Goal: Information Seeking & Learning: Check status

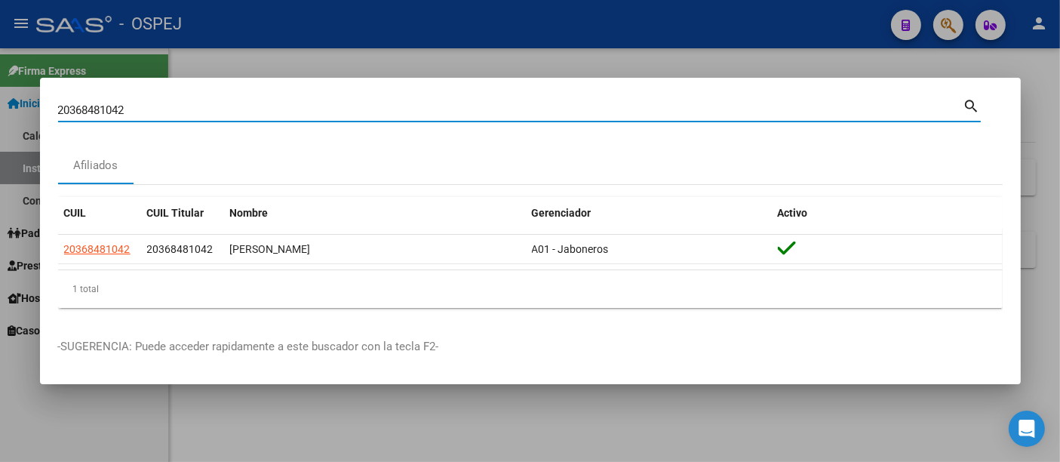
click at [264, 111] on input "20368481042" at bounding box center [511, 110] width 906 height 14
type input "2"
type input "30431083"
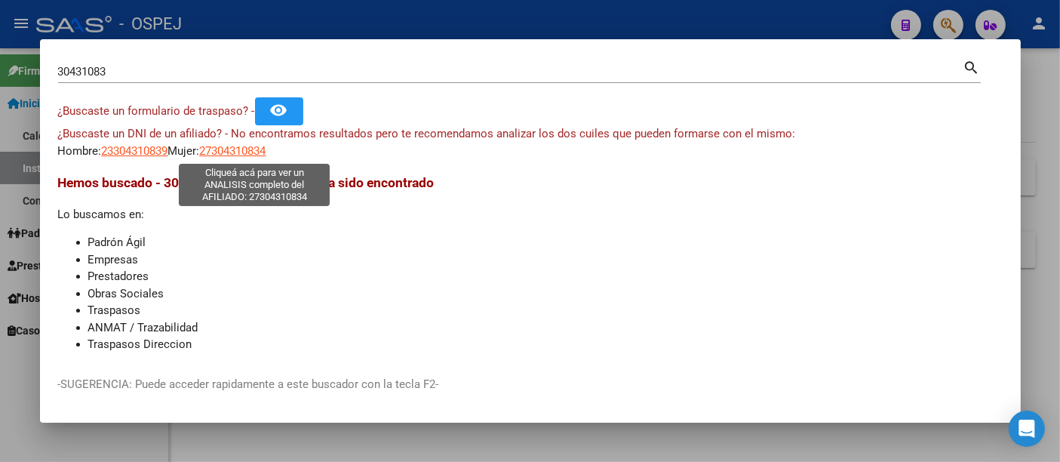
click at [266, 149] on span "27304310834" at bounding box center [233, 151] width 66 height 14
type textarea "27304310834"
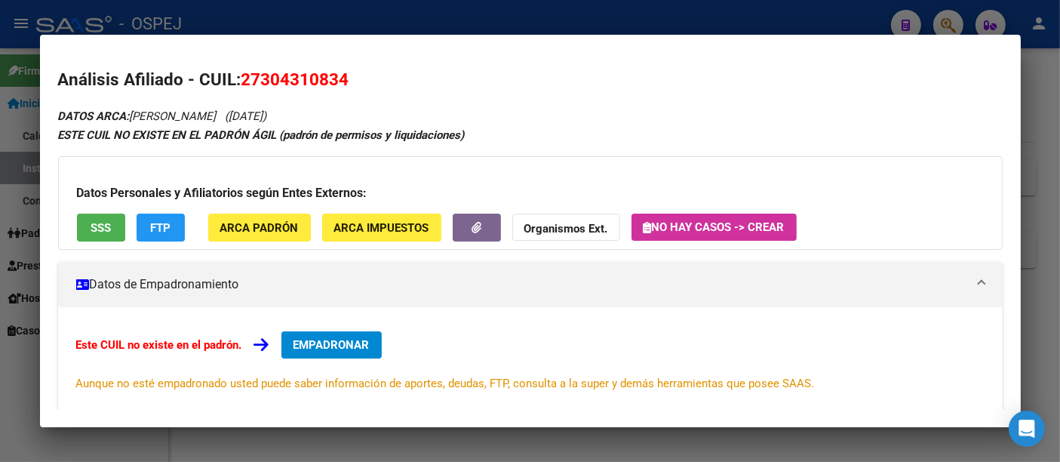
click at [558, 228] on strong "Organismos Ext." at bounding box center [567, 229] width 84 height 14
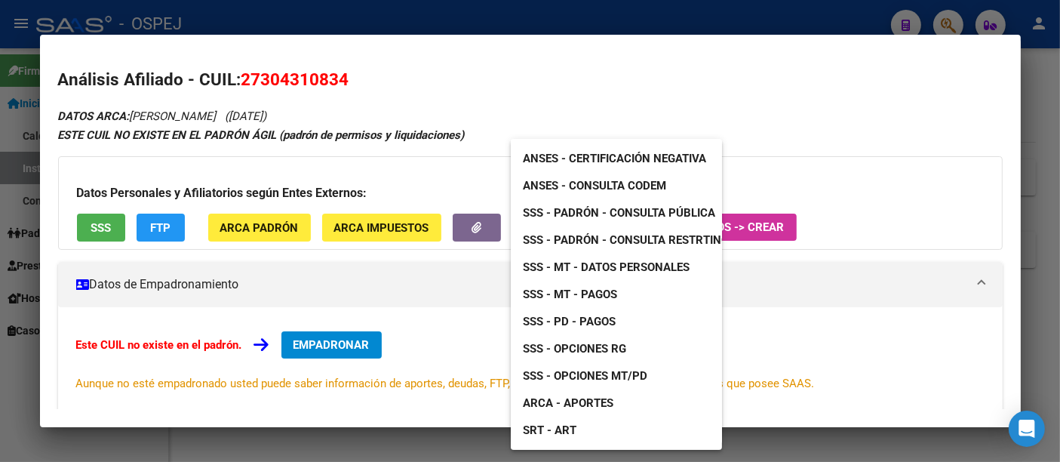
click at [598, 180] on span "ANSES - Consulta CODEM" at bounding box center [594, 186] width 143 height 14
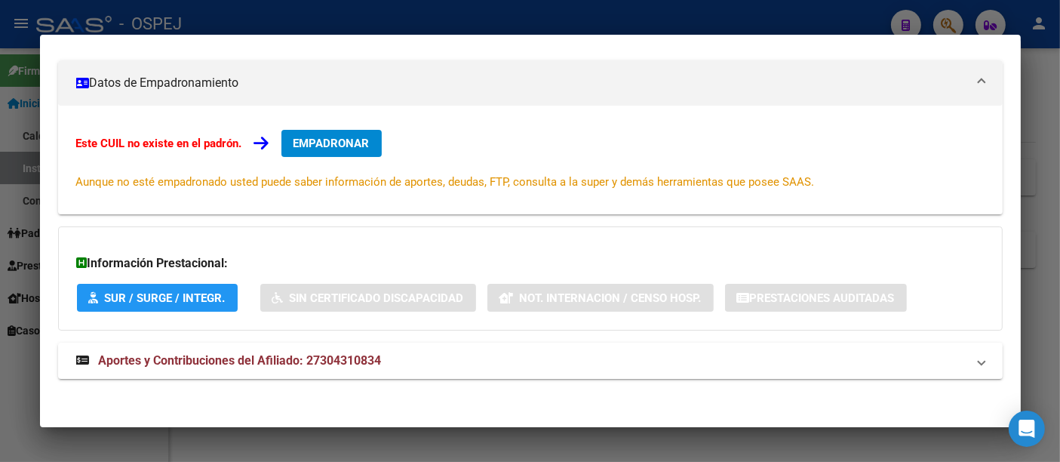
scroll to position [203, 0]
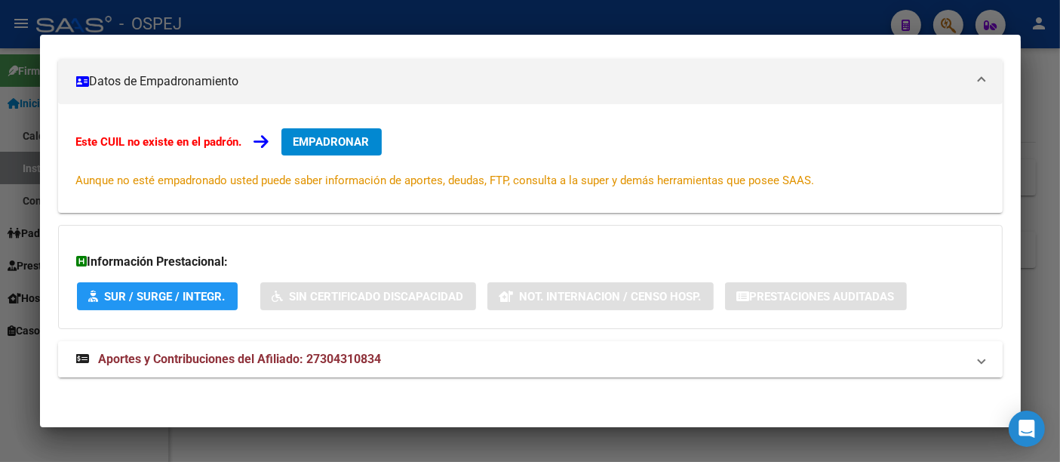
click at [366, 356] on span "Aportes y Contribuciones del Afiliado: 27304310834" at bounding box center [240, 359] width 283 height 14
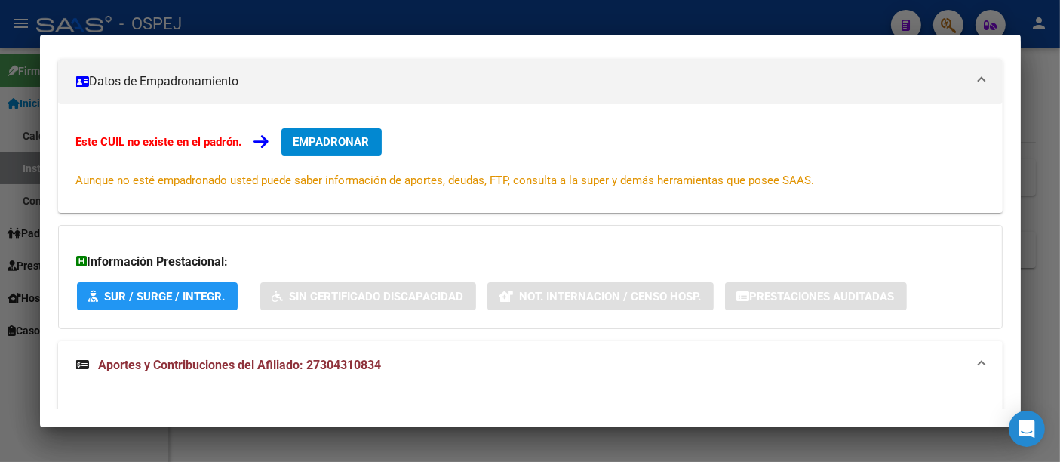
click at [807, 15] on div at bounding box center [530, 231] width 1060 height 462
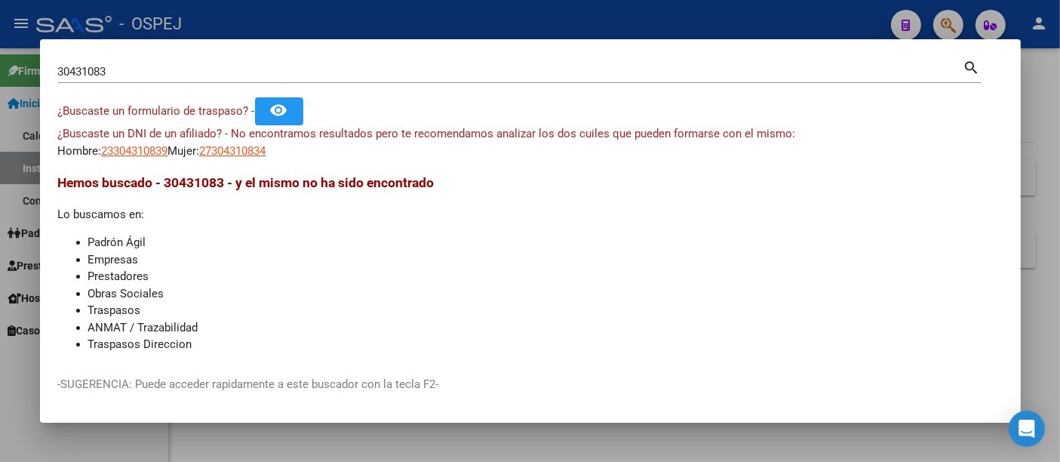
click at [359, 74] on input "30431083" at bounding box center [511, 72] width 906 height 14
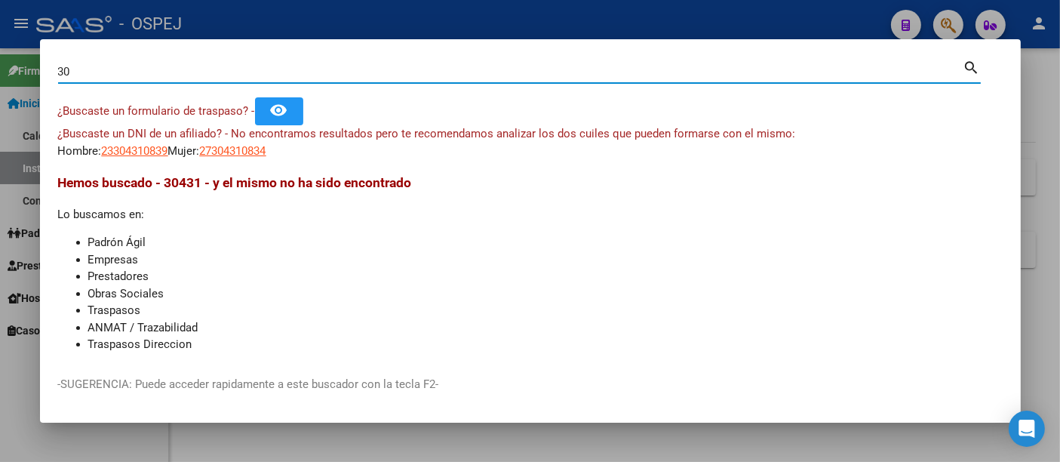
type input "3"
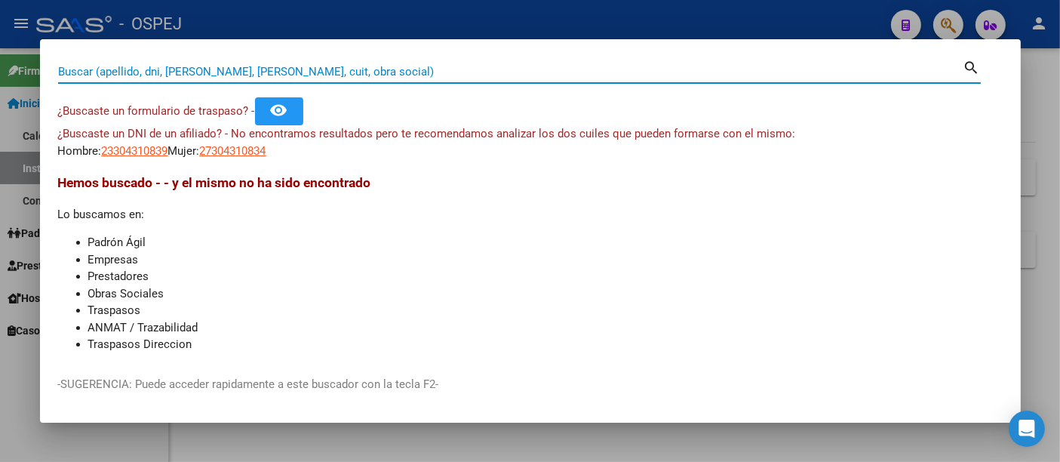
paste input "27949064412"
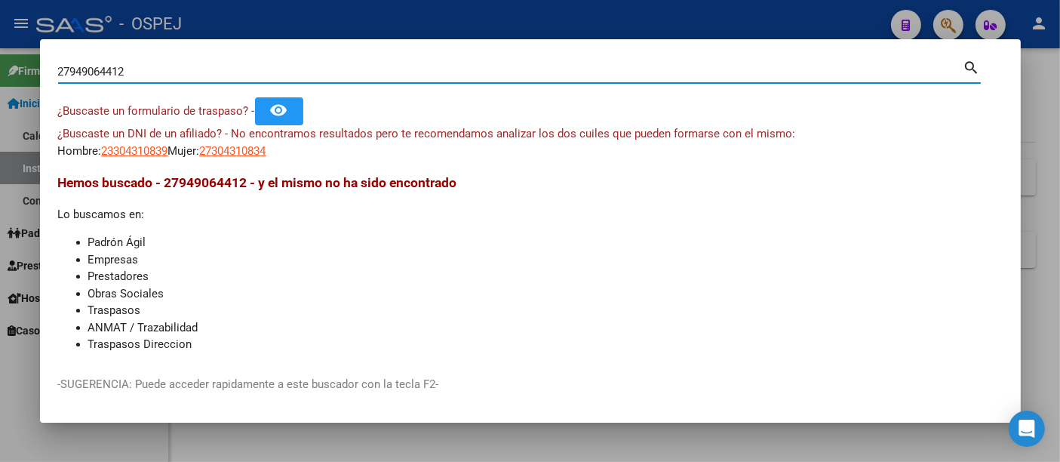
type input "27949064412"
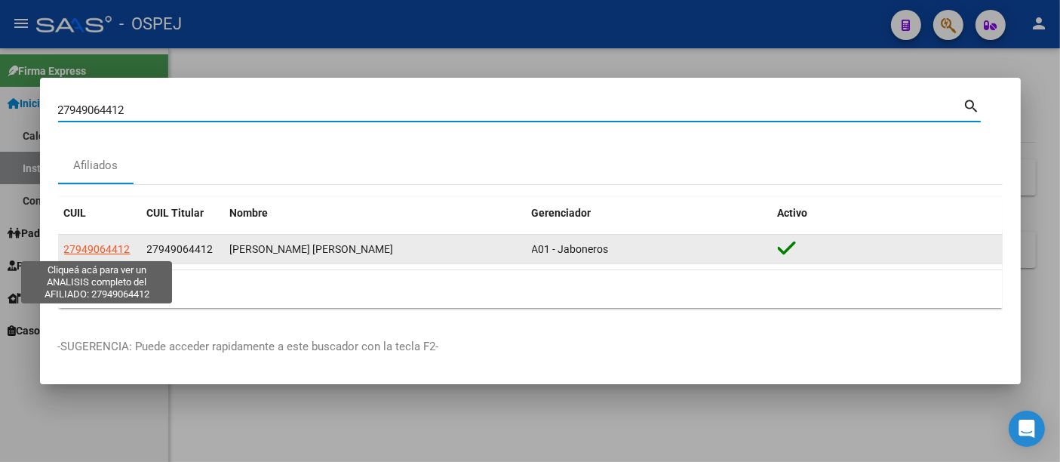
click at [101, 252] on span "27949064412" at bounding box center [97, 249] width 66 height 12
type textarea "27949064412"
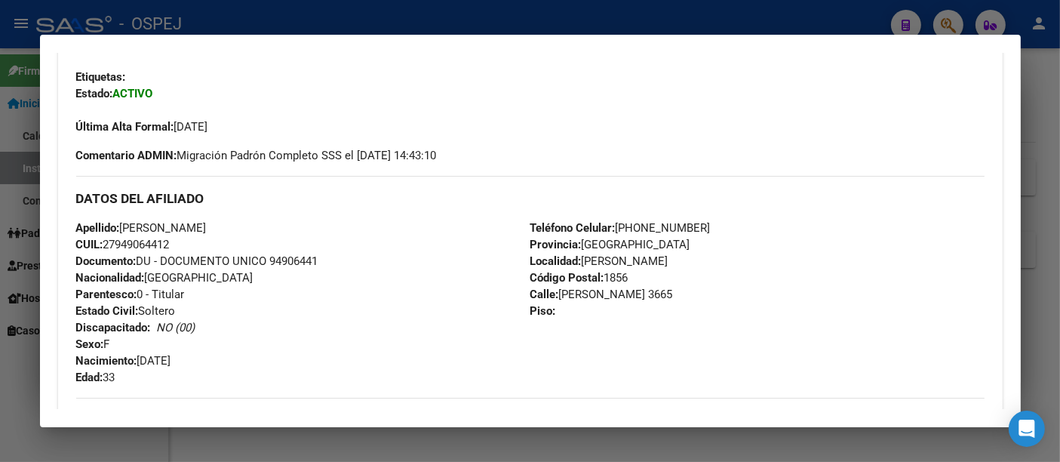
scroll to position [0, 0]
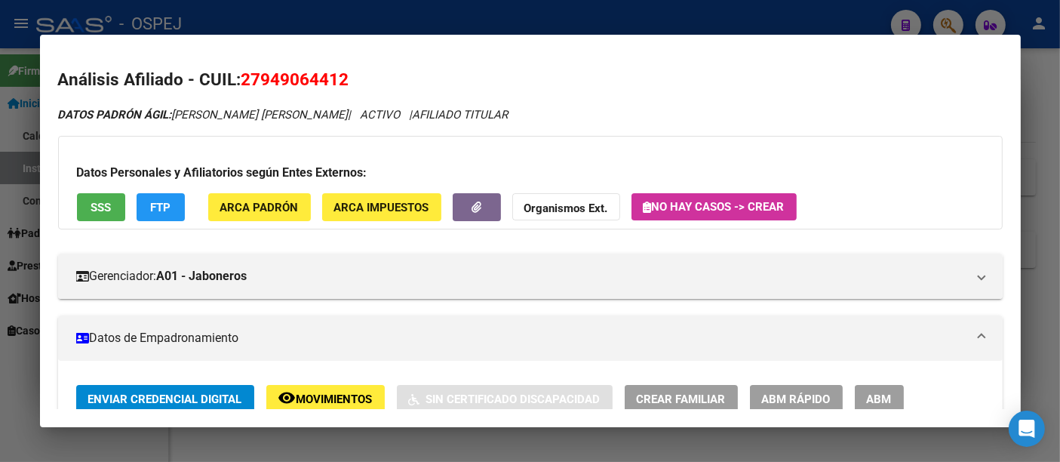
click at [430, 17] on div at bounding box center [530, 231] width 1060 height 462
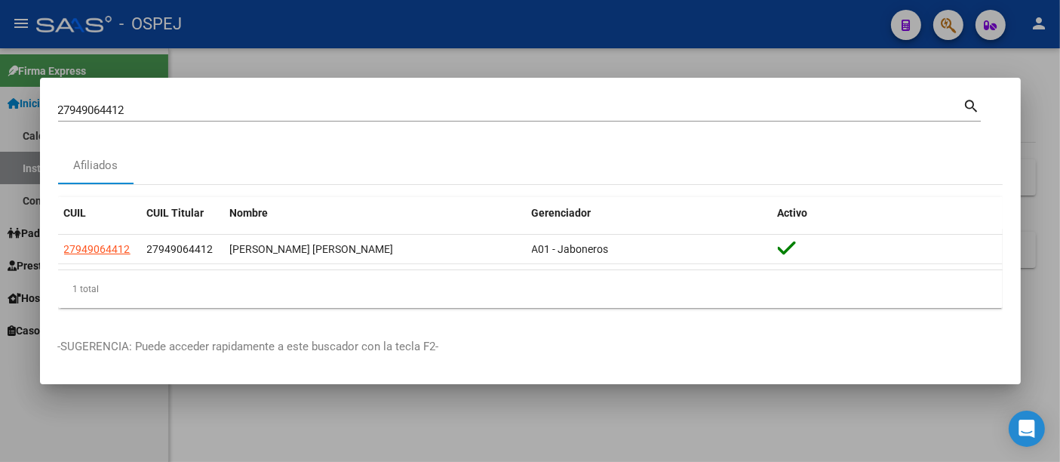
click at [280, 119] on div "27949064412 Buscar (apellido, dni, cuil, [PERSON_NAME], cuit, obra social)" at bounding box center [511, 110] width 906 height 23
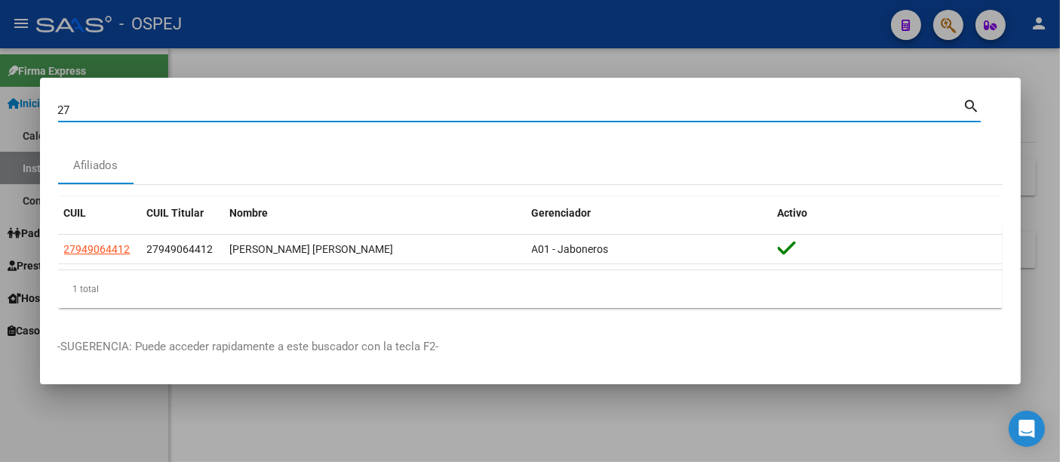
type input "2"
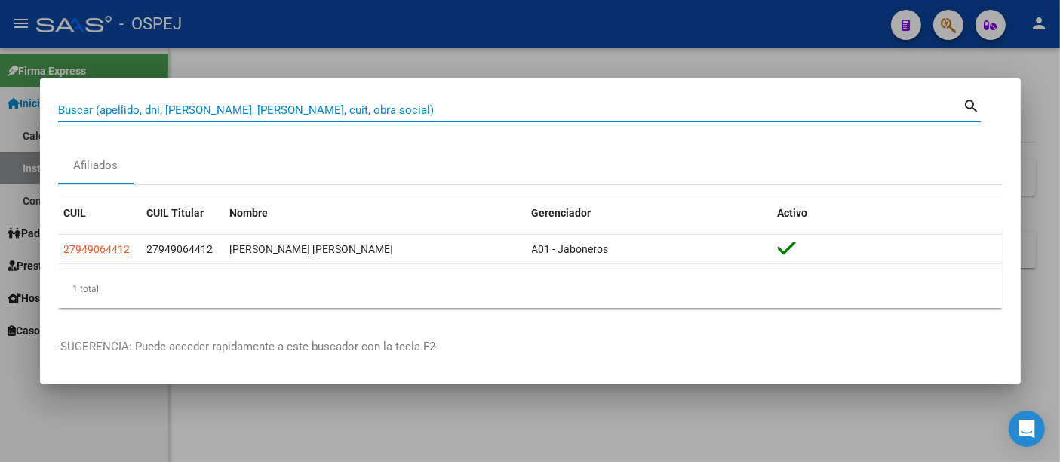
paste input "2013164880.5"
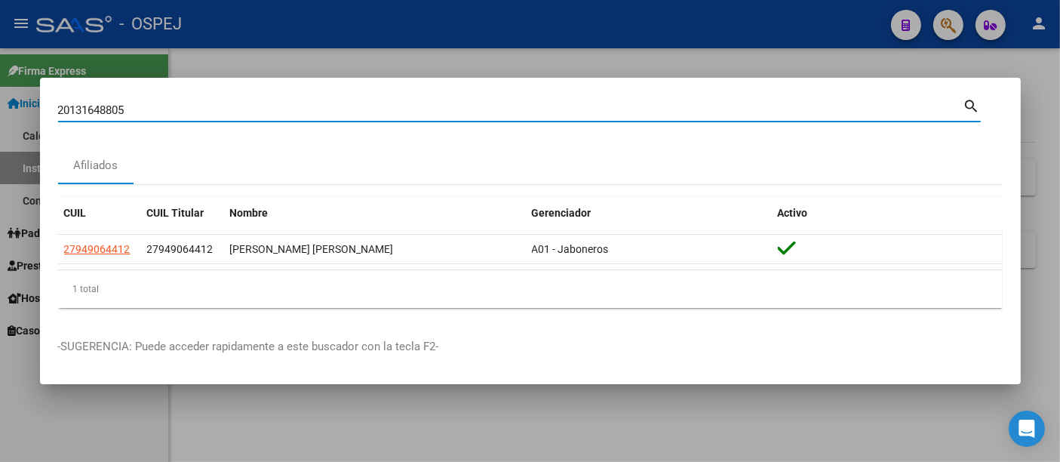
type input "20131648805"
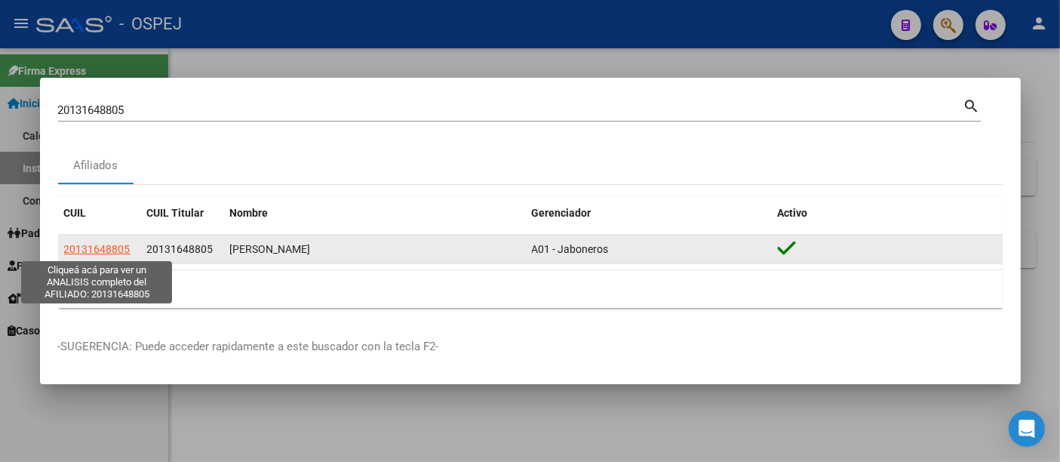
click at [88, 246] on span "20131648805" at bounding box center [97, 249] width 66 height 12
type textarea "20131648805"
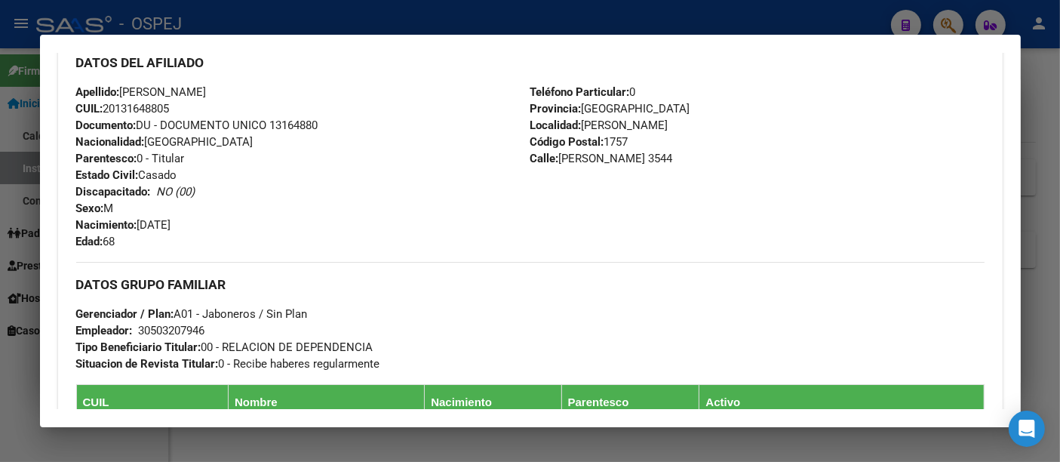
scroll to position [503, 0]
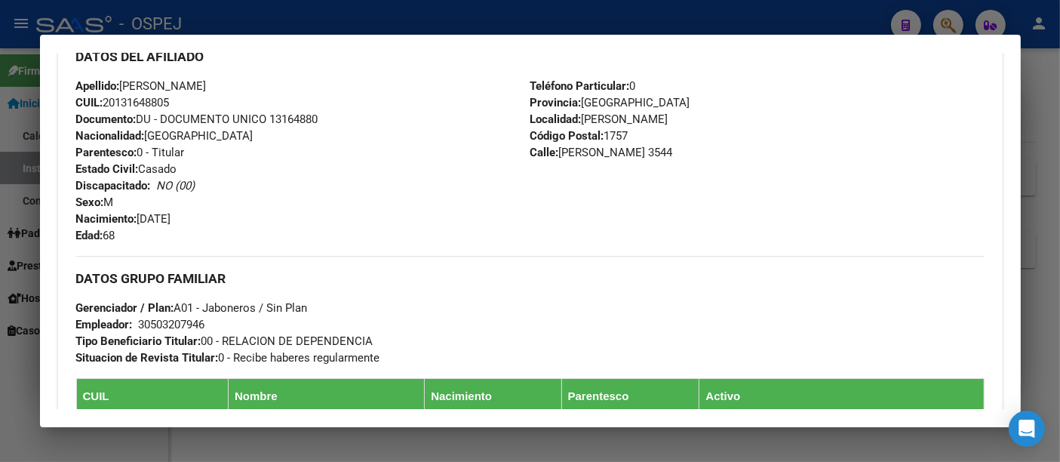
click at [189, 327] on div "30503207946" at bounding box center [172, 324] width 66 height 17
click at [426, 20] on div at bounding box center [530, 231] width 1060 height 462
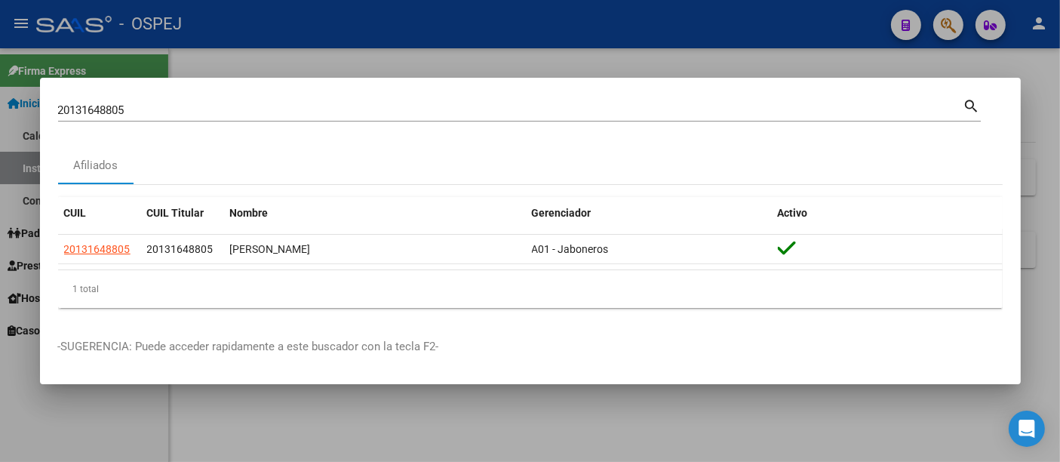
click at [142, 109] on input "20131648805" at bounding box center [511, 110] width 906 height 14
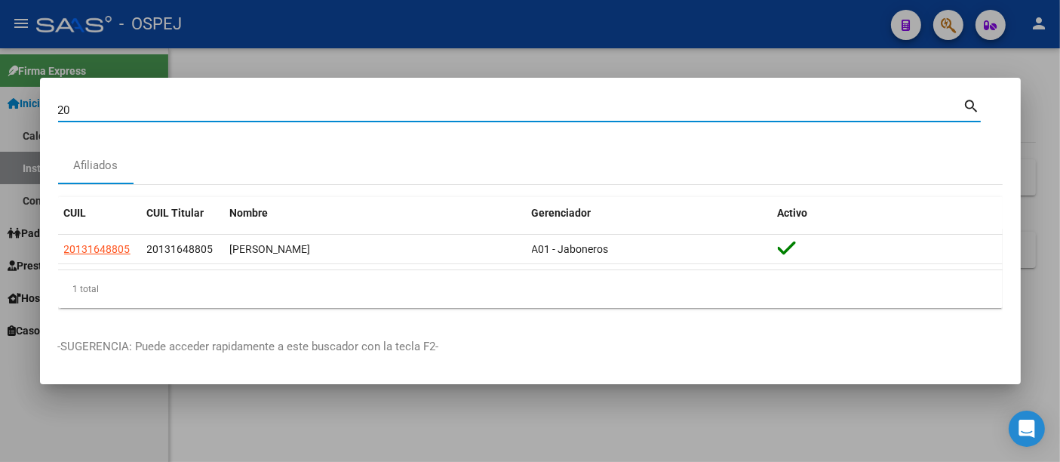
type input "2"
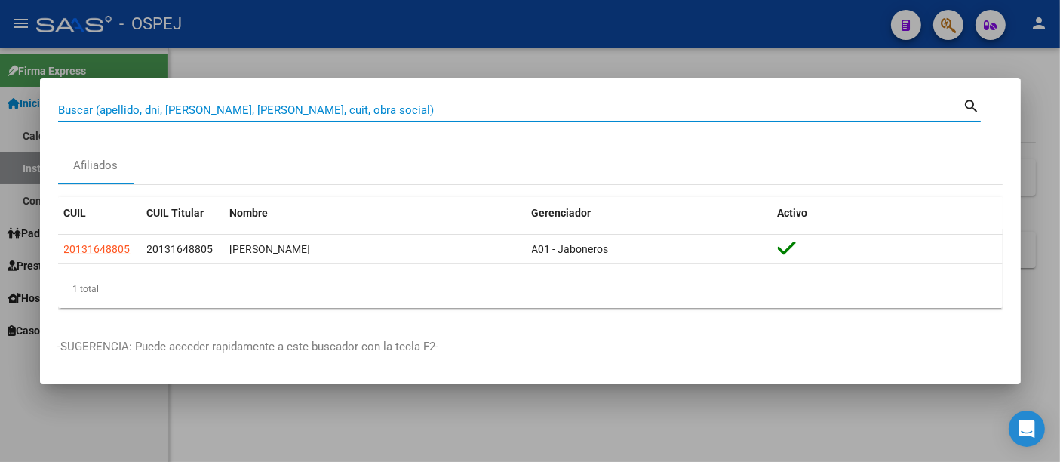
paste input "27-27667279-2"
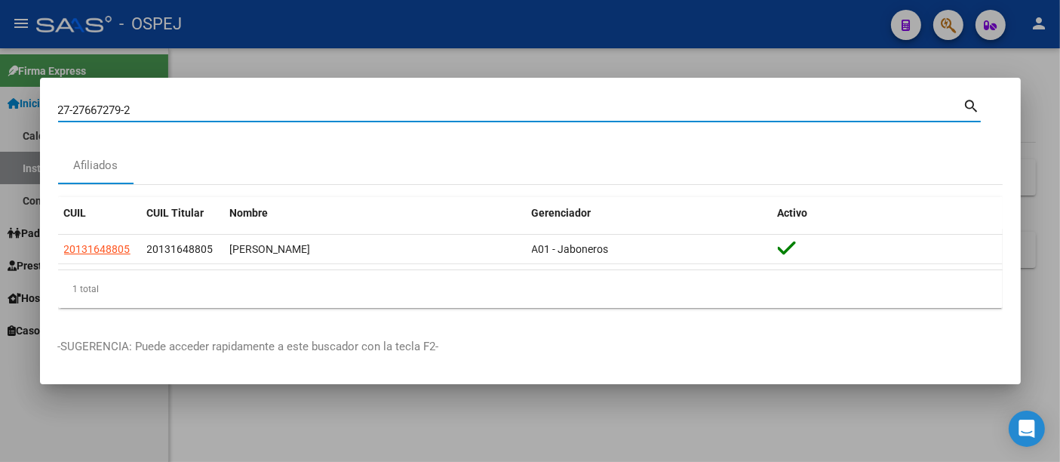
type input "27276672792"
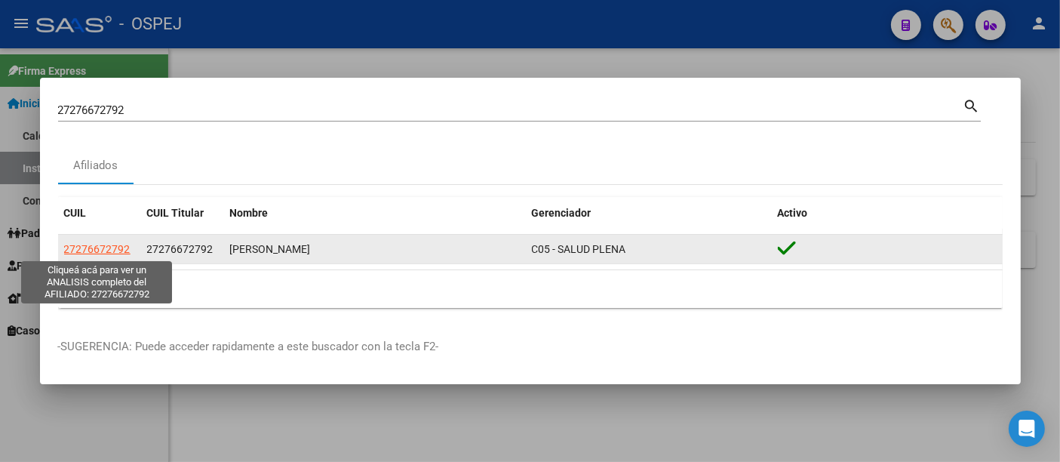
click at [106, 248] on span "27276672792" at bounding box center [97, 249] width 66 height 12
type textarea "27276672792"
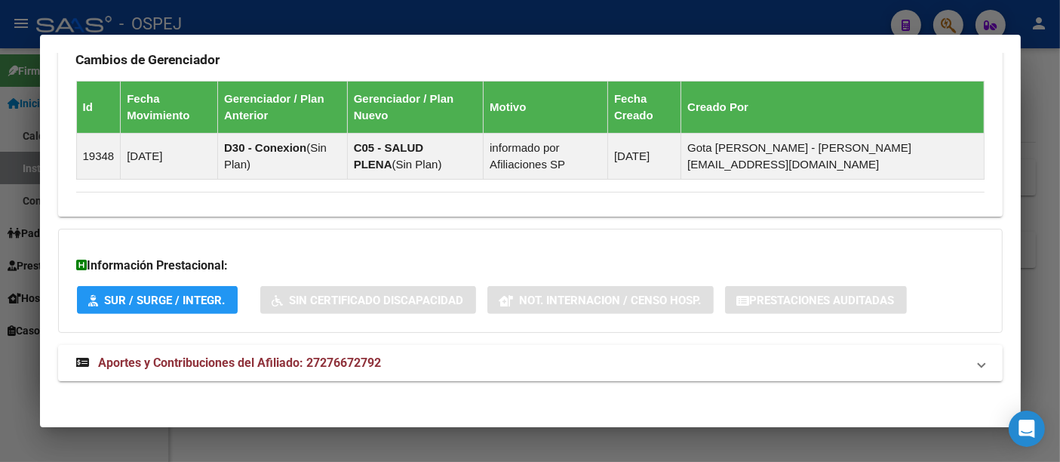
scroll to position [931, 0]
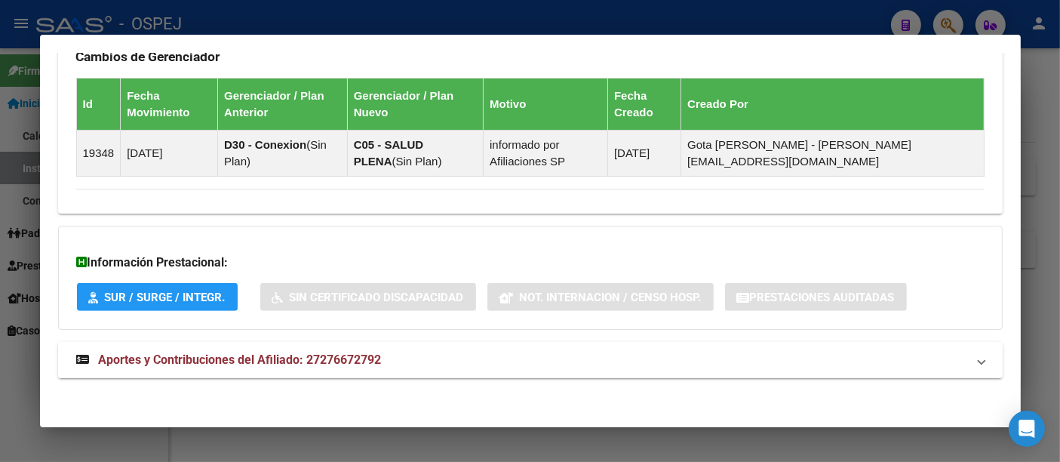
click at [345, 359] on span "Aportes y Contribuciones del Afiliado: 27276672792" at bounding box center [240, 359] width 283 height 14
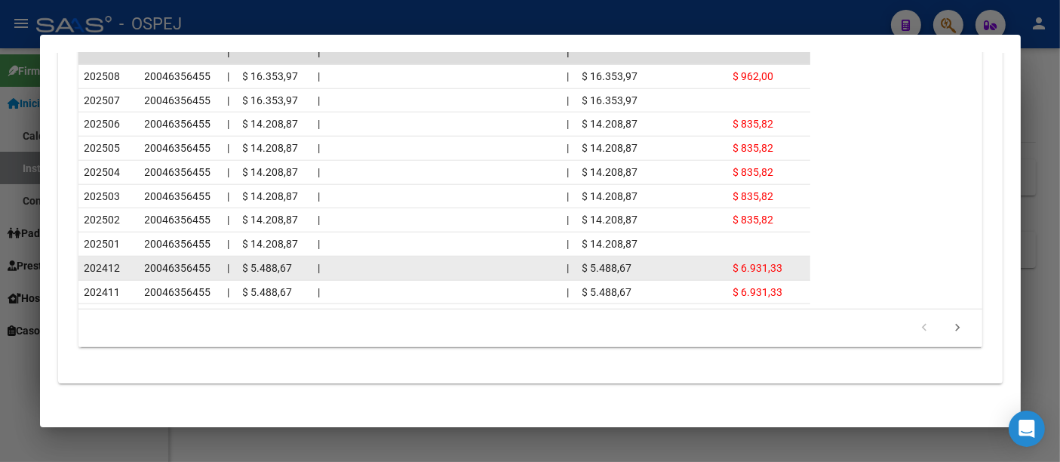
scroll to position [1605, 0]
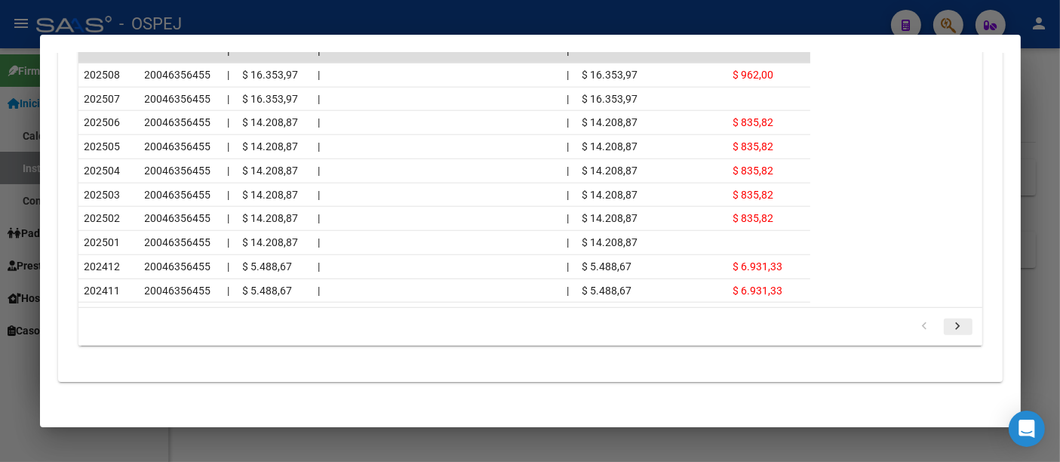
click at [949, 319] on icon "go to next page" at bounding box center [959, 328] width 20 height 18
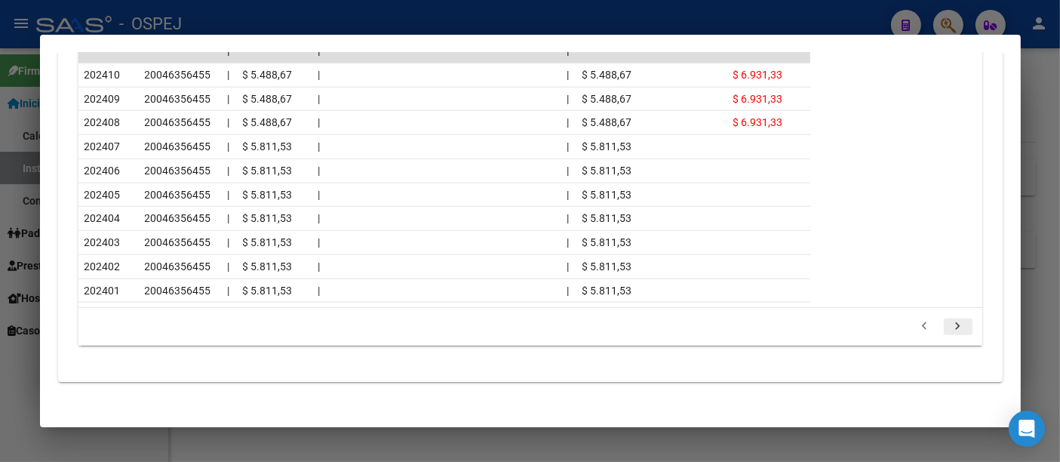
click at [949, 322] on icon "go to next page" at bounding box center [959, 328] width 20 height 18
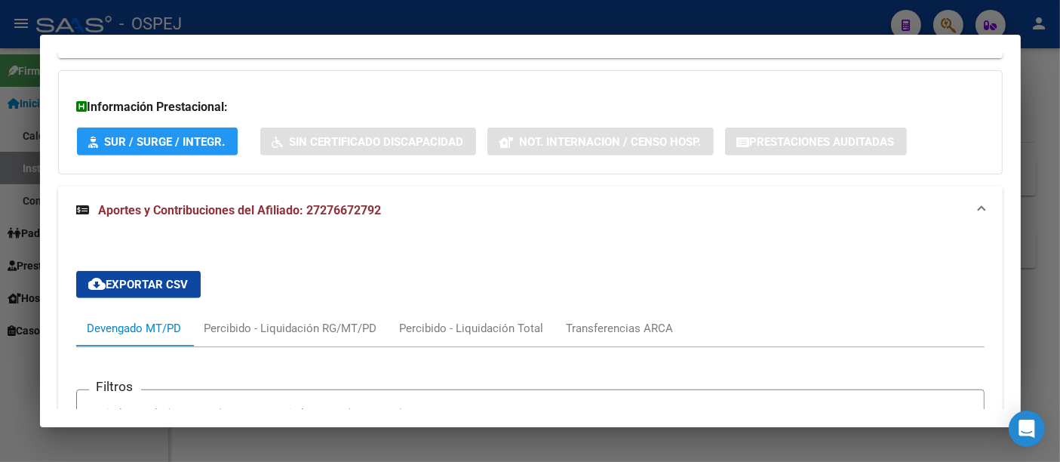
scroll to position [1018, 0]
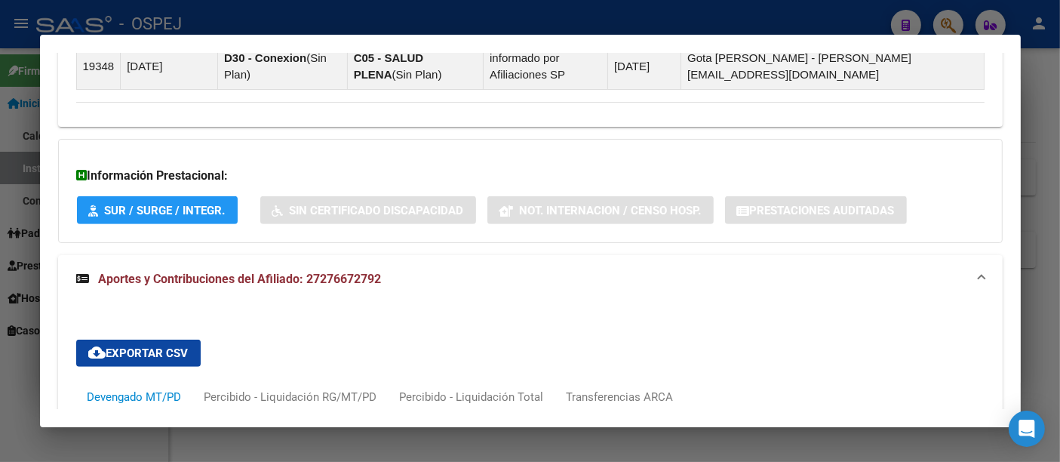
click at [400, 13] on div at bounding box center [530, 231] width 1060 height 462
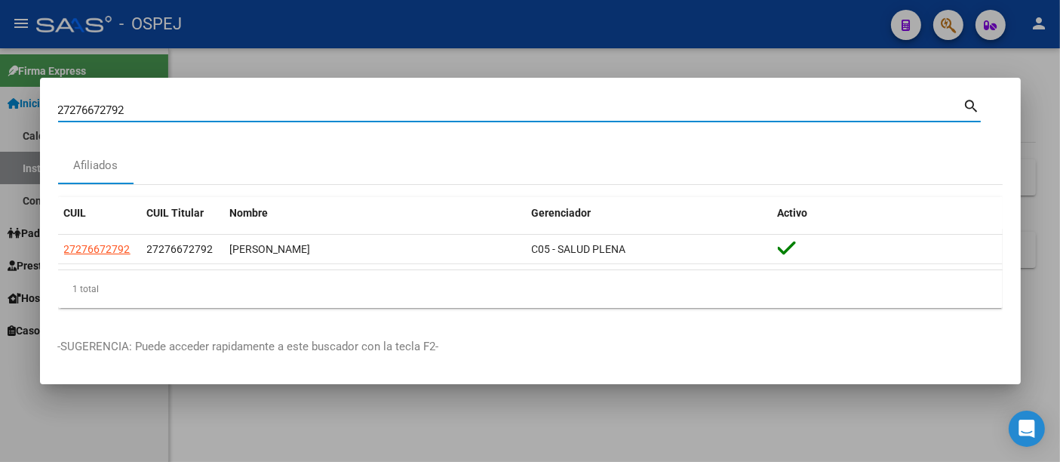
click at [239, 111] on input "27276672792" at bounding box center [511, 110] width 906 height 14
type input "2"
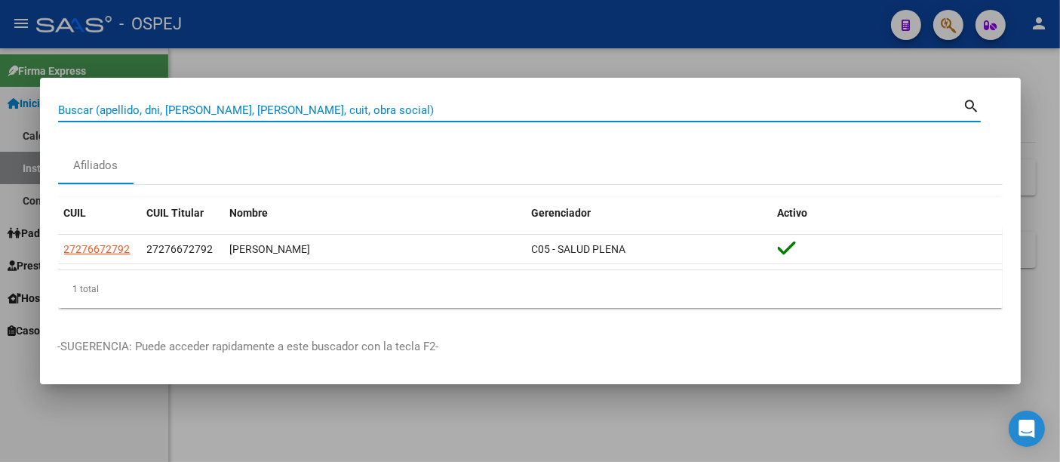
paste input "27949064412"
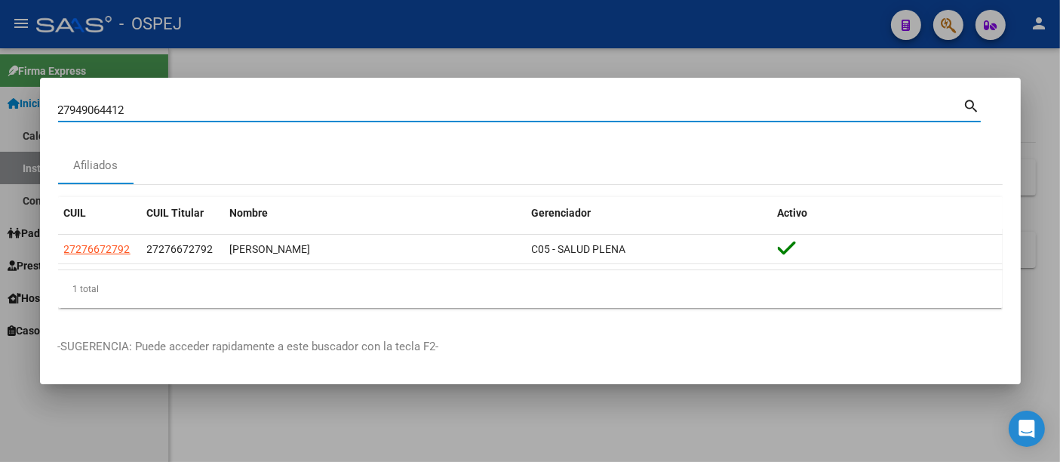
type input "27949064412"
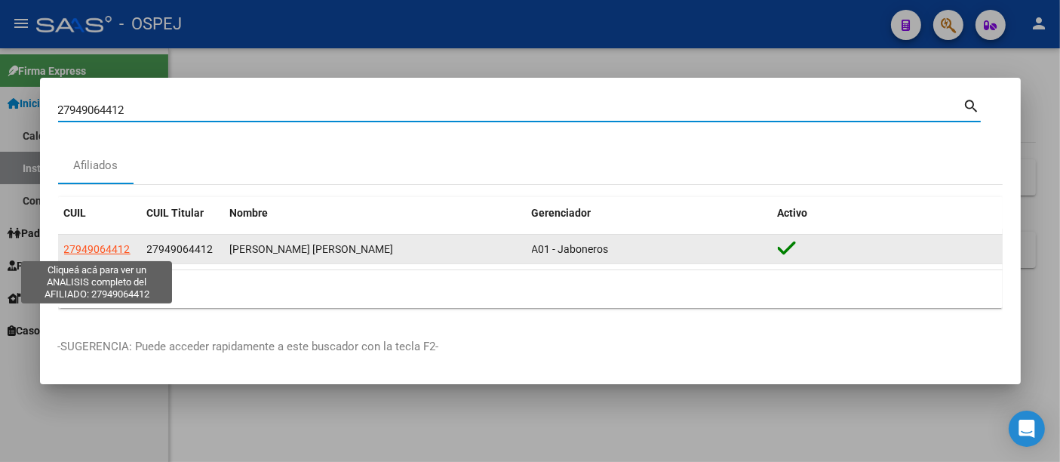
click at [115, 253] on span "27949064412" at bounding box center [97, 249] width 66 height 12
type textarea "27949064412"
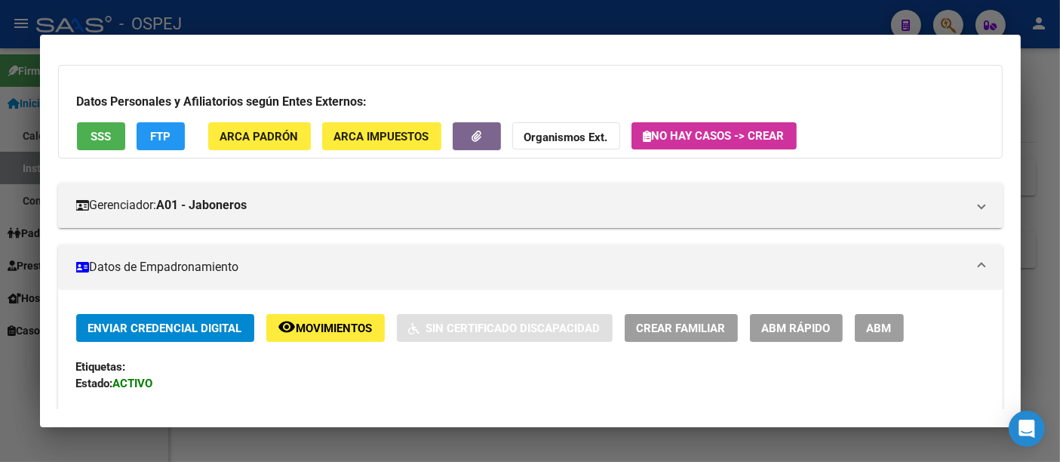
scroll to position [0, 0]
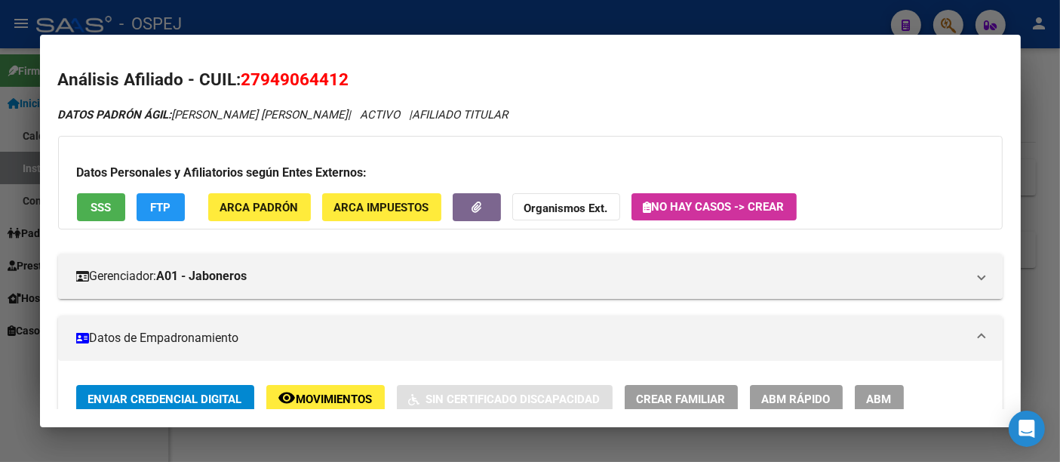
click at [383, 20] on div at bounding box center [530, 231] width 1060 height 462
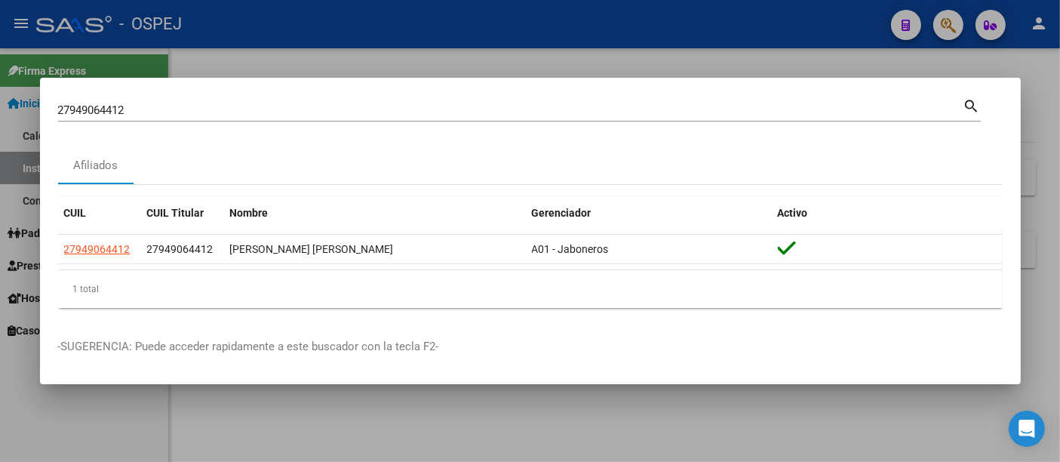
click at [220, 106] on input "27949064412" at bounding box center [511, 110] width 906 height 14
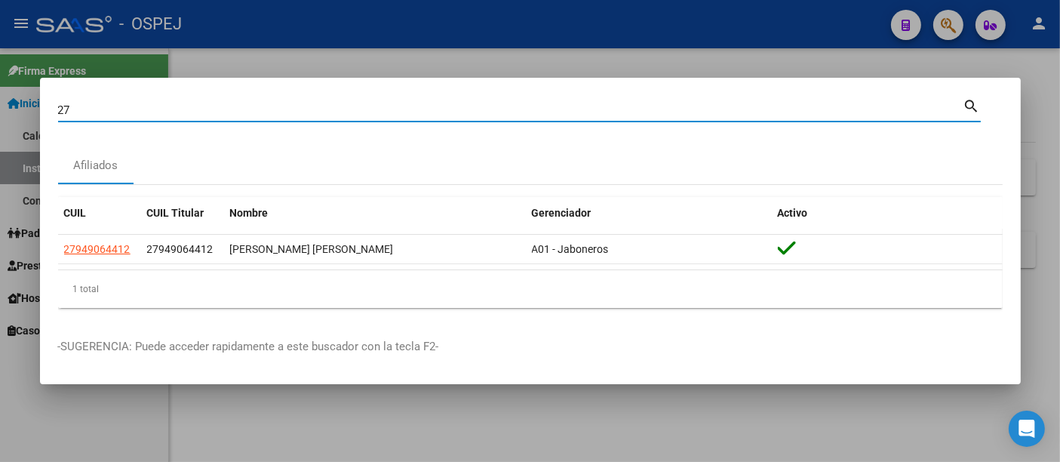
type input "2"
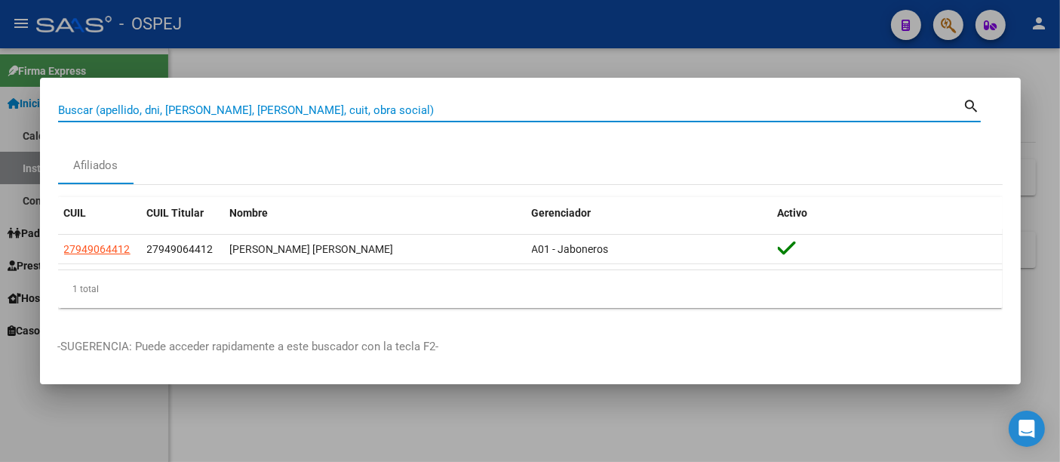
paste input "20 46413682"
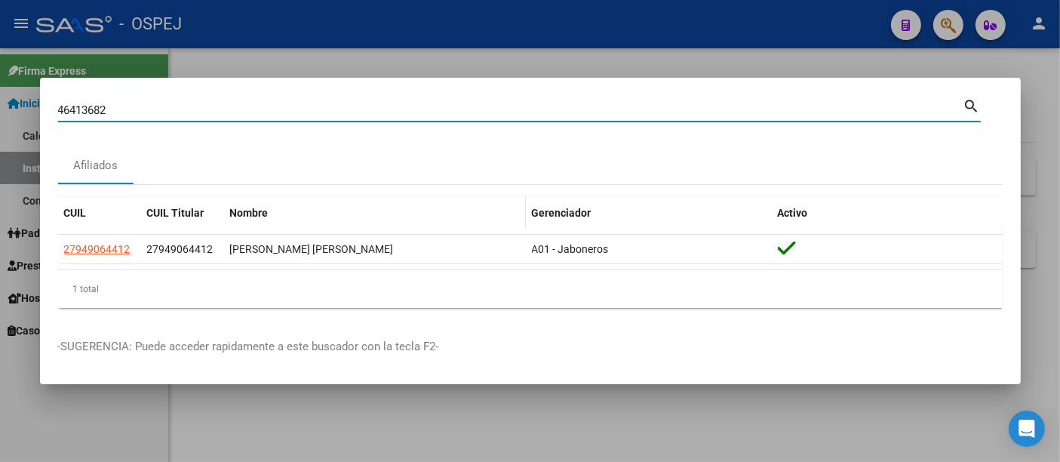
type input "46413682"
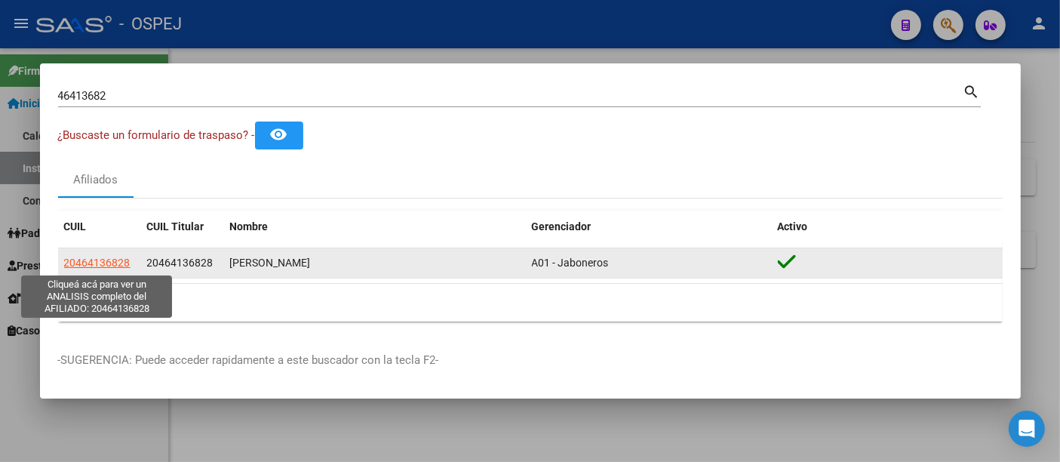
click at [106, 263] on span "20464136828" at bounding box center [97, 263] width 66 height 12
type textarea "20464136828"
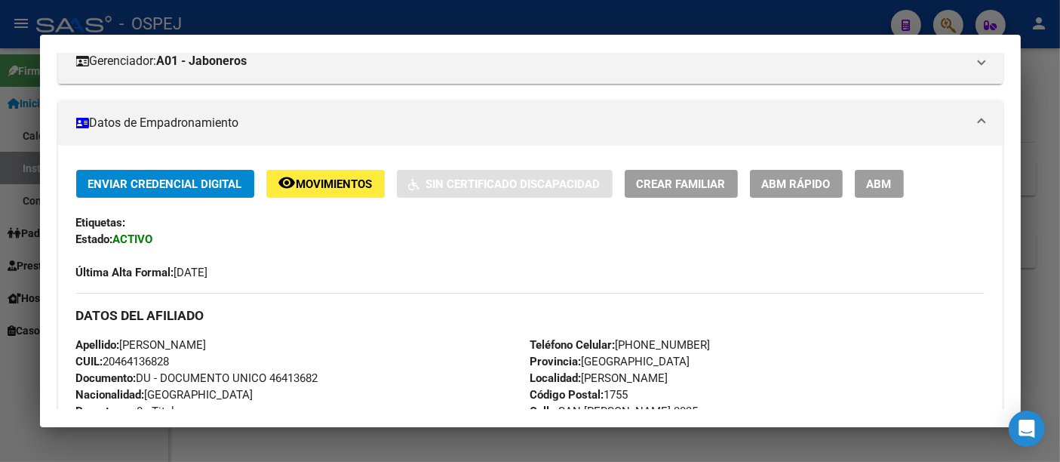
scroll to position [419, 0]
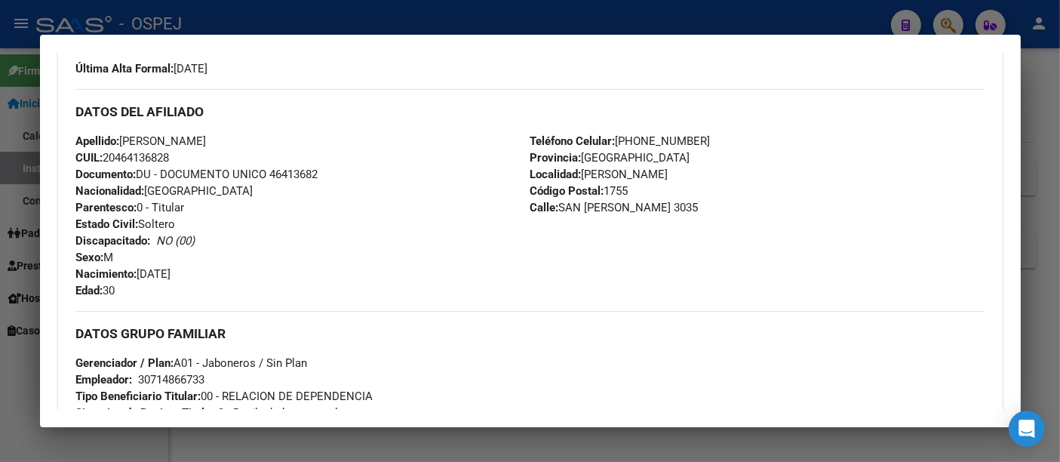
click at [382, 23] on div at bounding box center [530, 231] width 1060 height 462
